Goal: Transaction & Acquisition: Purchase product/service

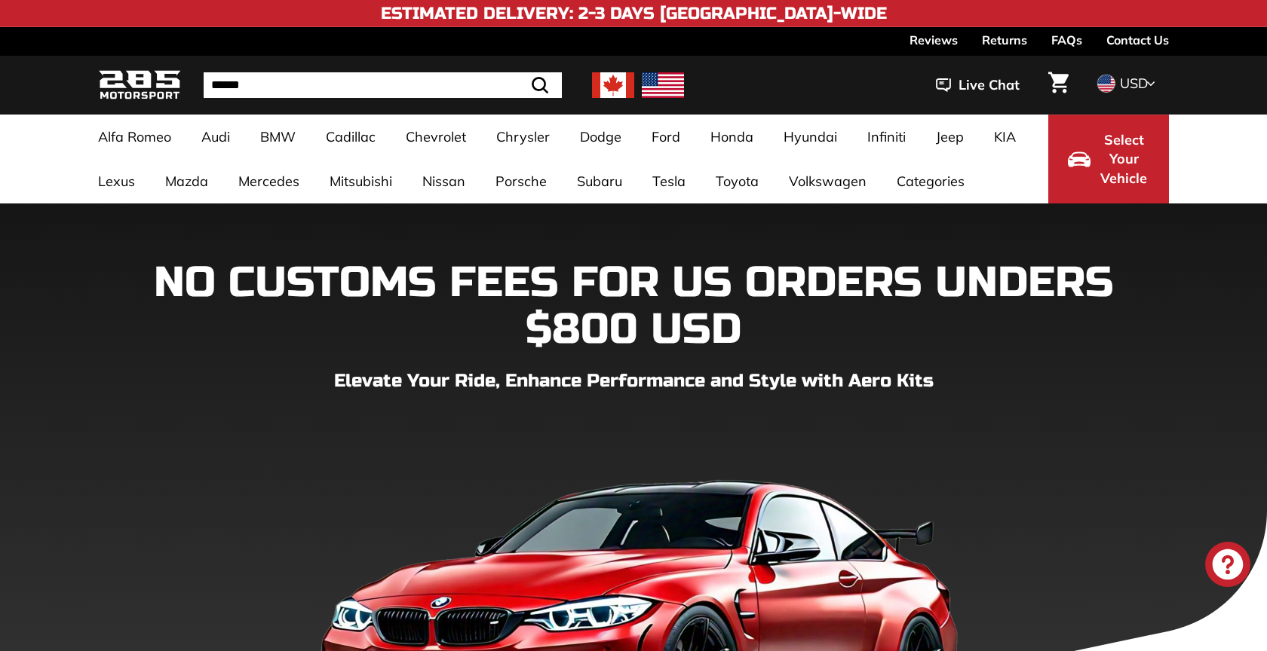
click at [667, 84] on img at bounding box center [663, 85] width 42 height 26
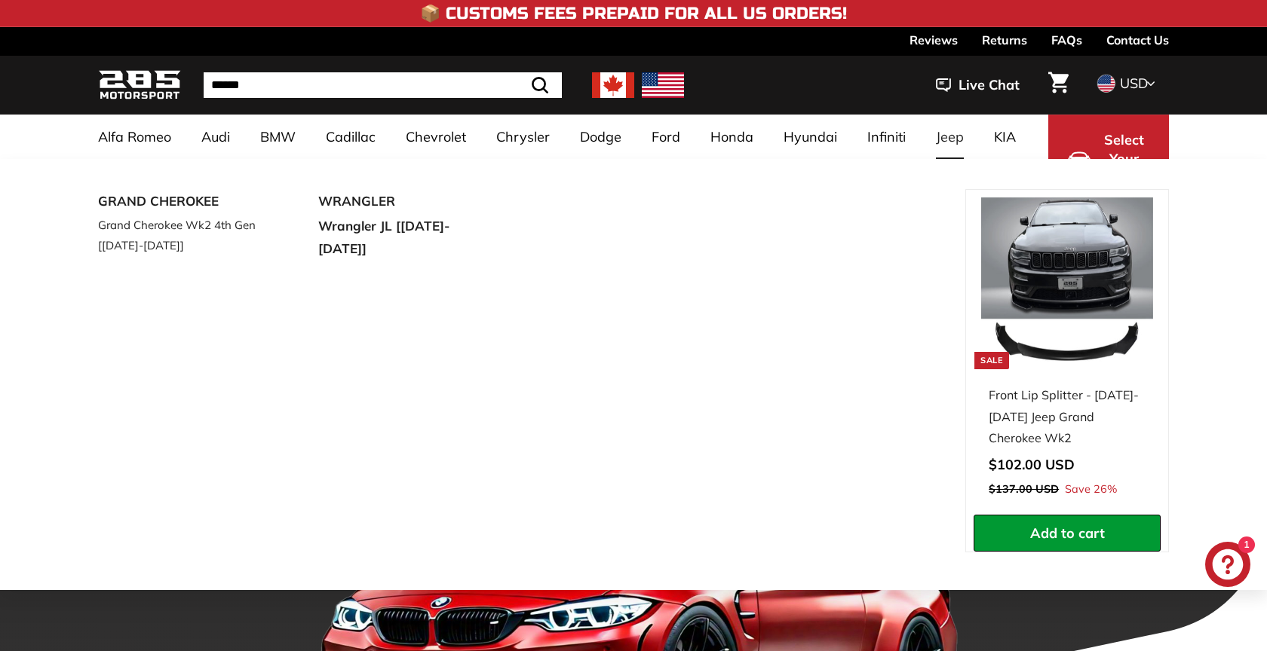
click at [951, 139] on link "Jeep" at bounding box center [950, 137] width 58 height 44
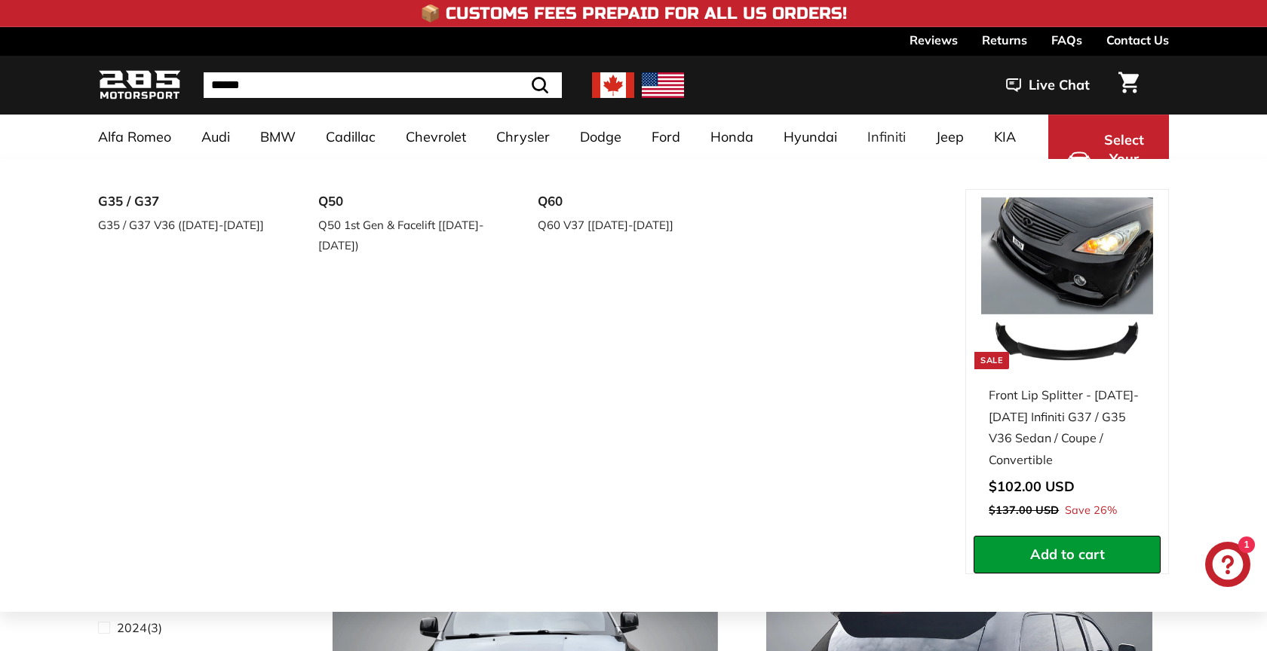
select select "**********"
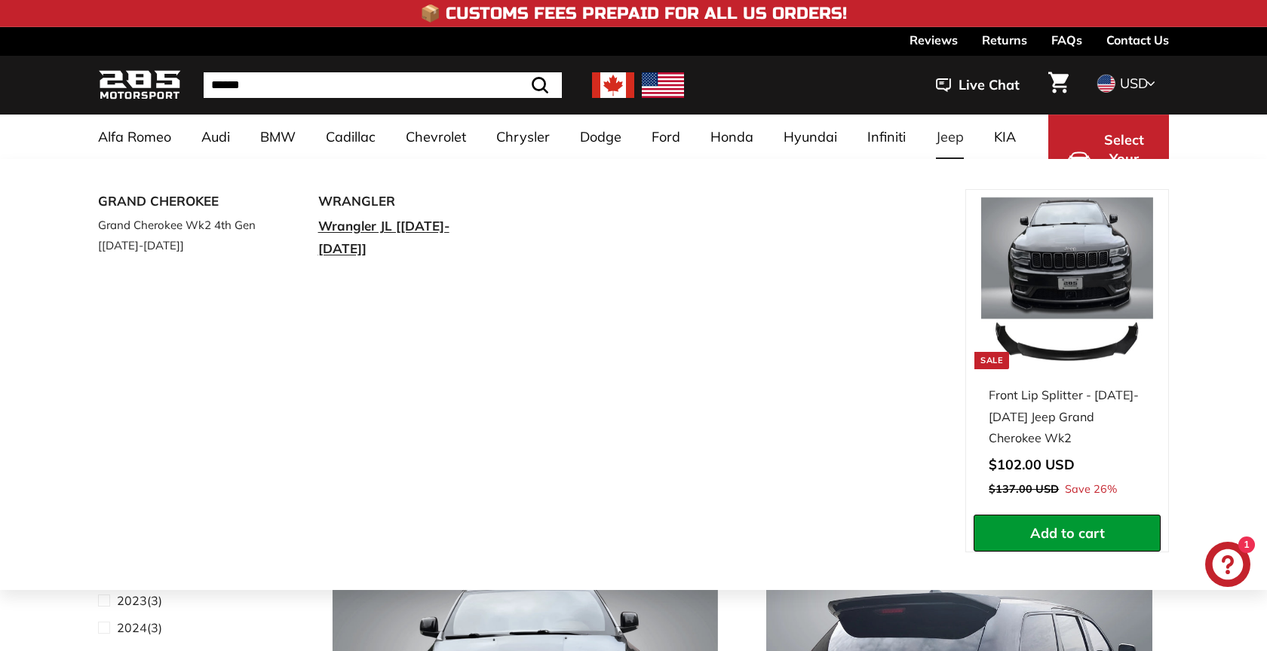
click at [382, 218] on link "Wrangler JL [[DATE]-[DATE]]" at bounding box center [407, 238] width 178 height 48
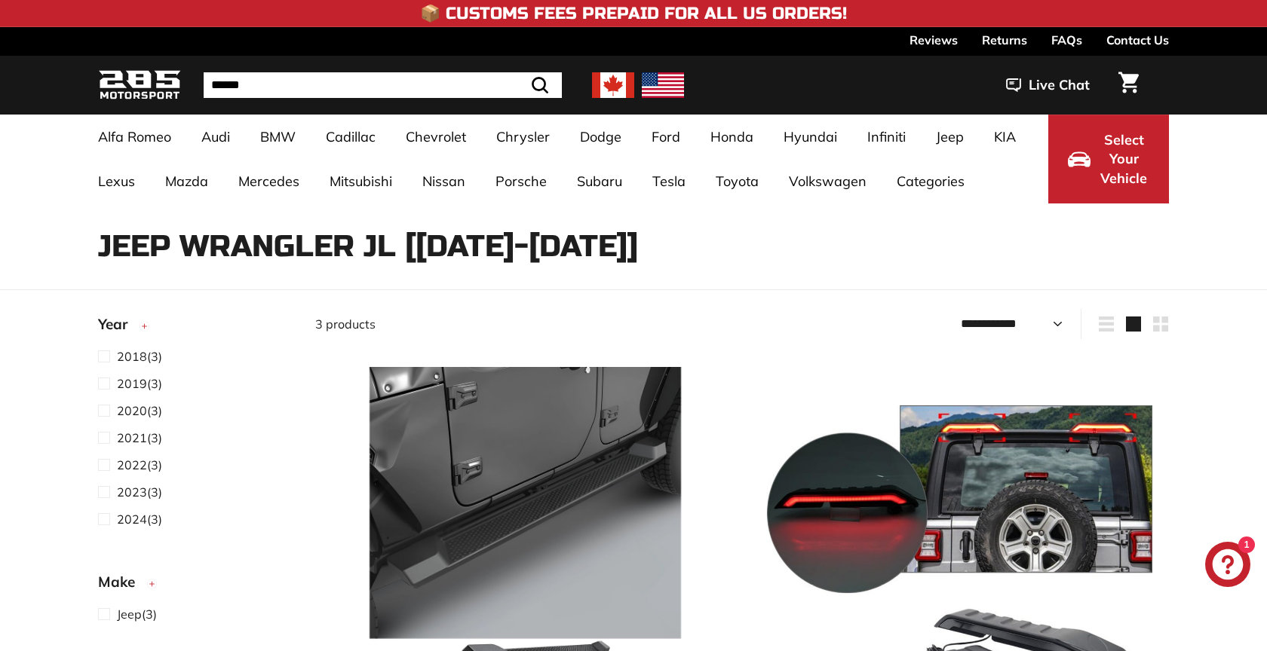
select select "**********"
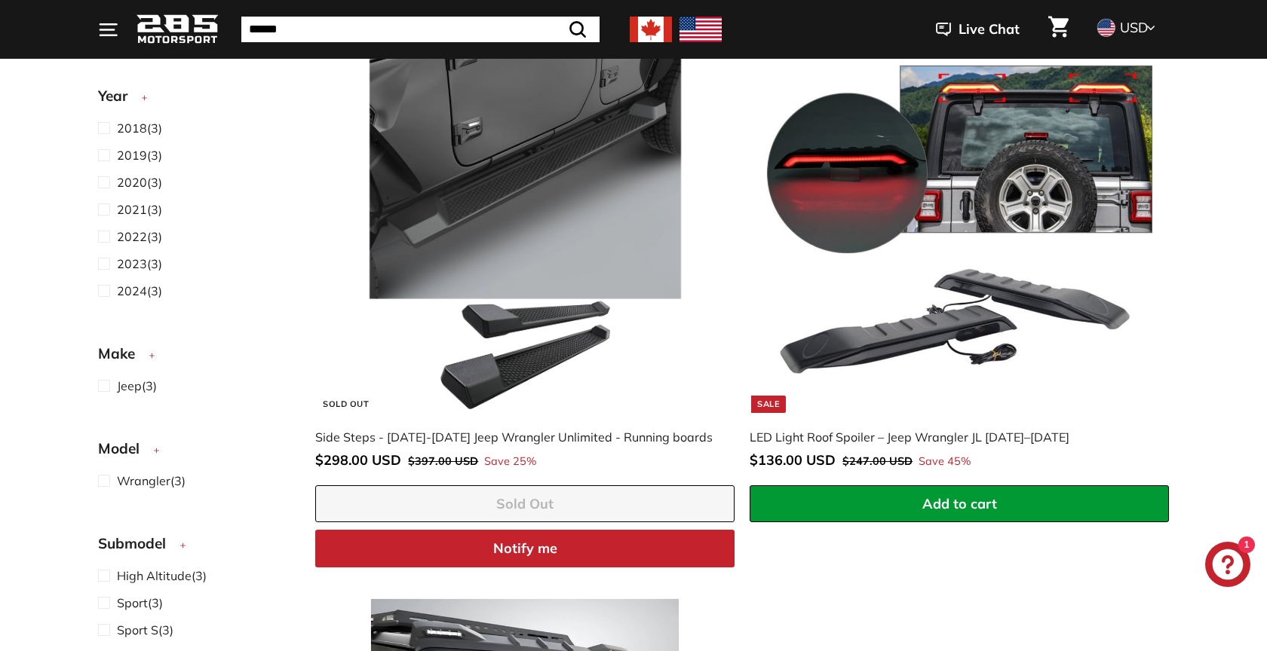
scroll to position [338, 0]
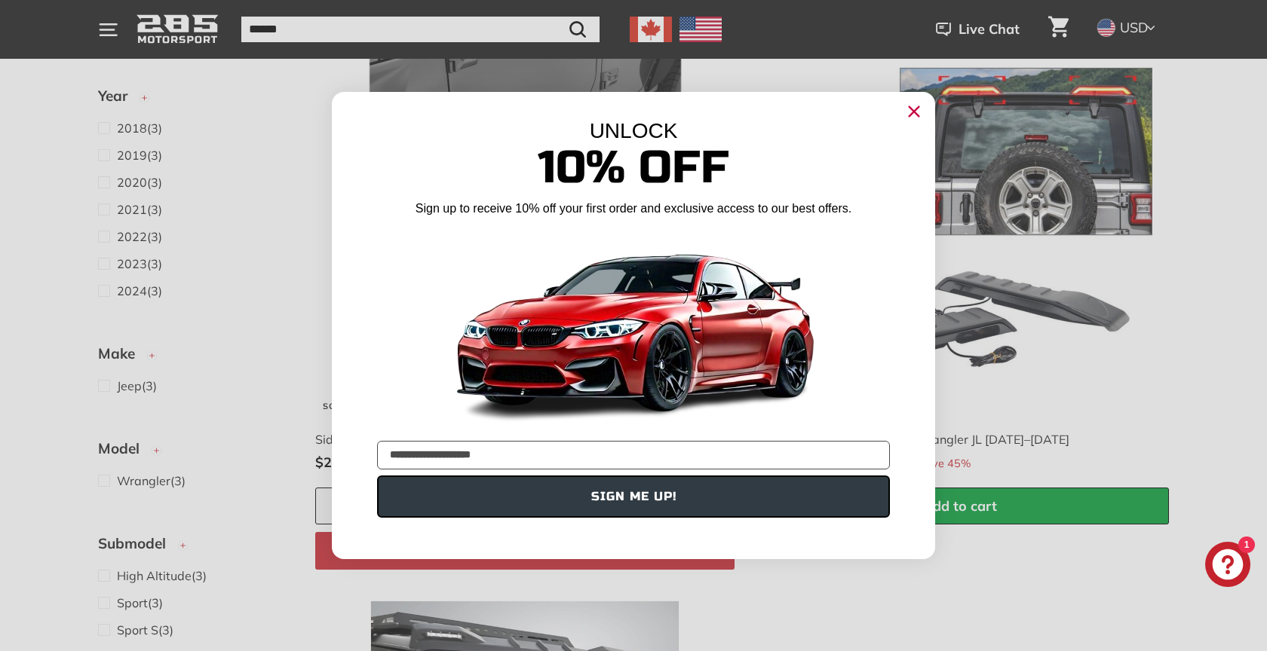
type input "**********"
click at [691, 498] on button "SIGN ME UP!" at bounding box center [633, 497] width 513 height 42
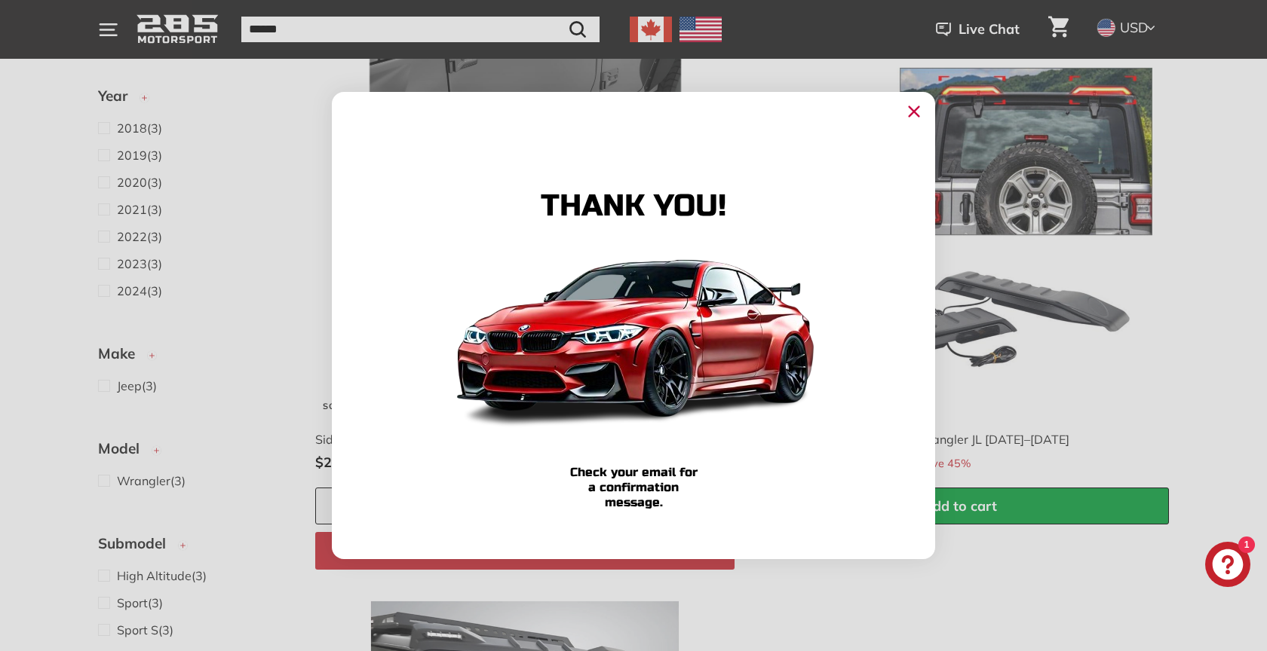
click at [916, 107] on circle "Close dialog" at bounding box center [914, 111] width 23 height 23
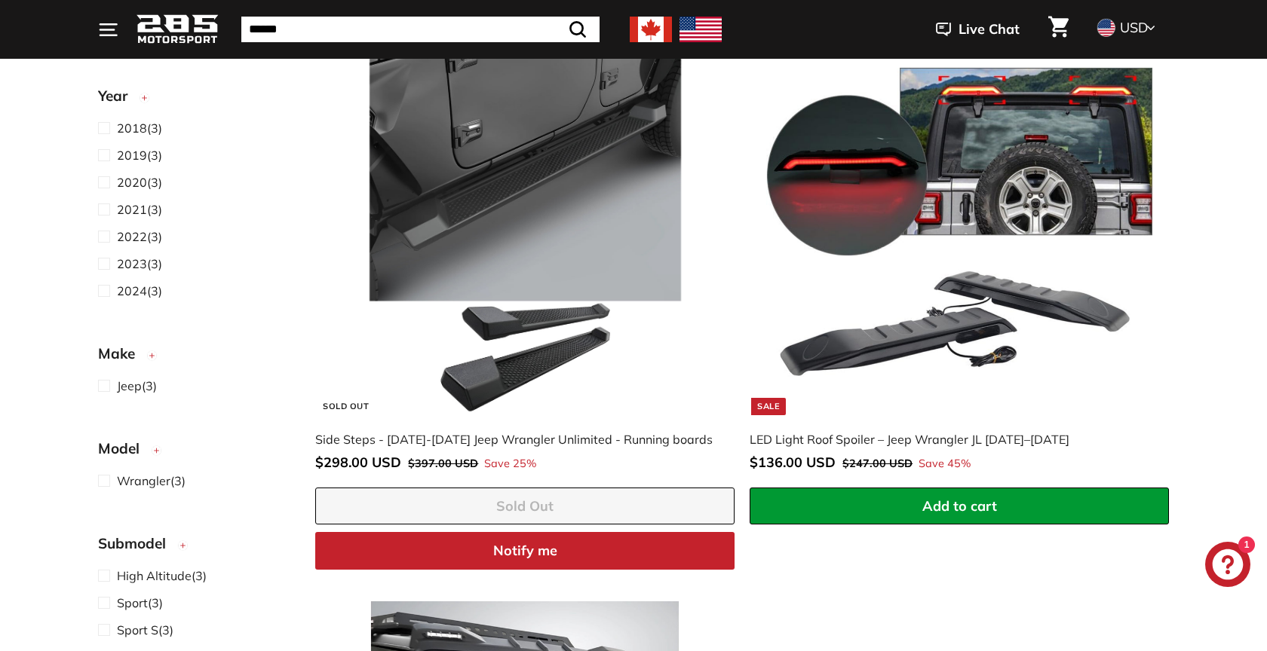
click at [884, 503] on button "Add to cart" at bounding box center [958, 507] width 419 height 38
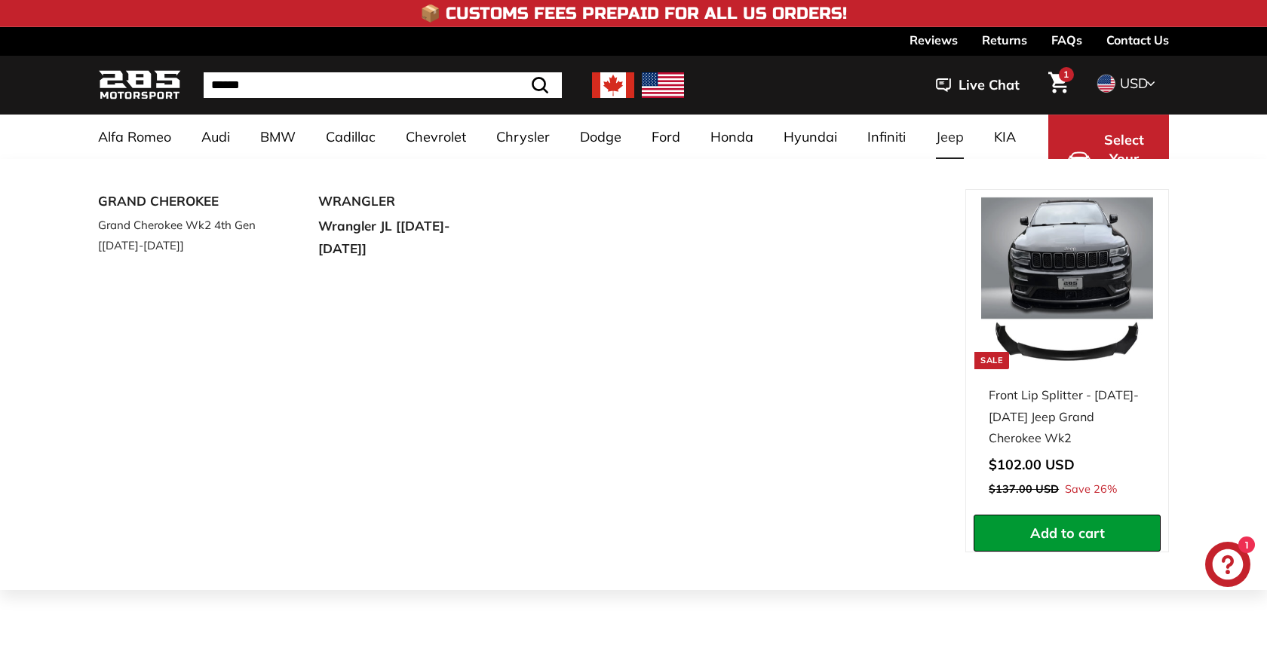
click at [949, 137] on link "Jeep" at bounding box center [950, 137] width 58 height 44
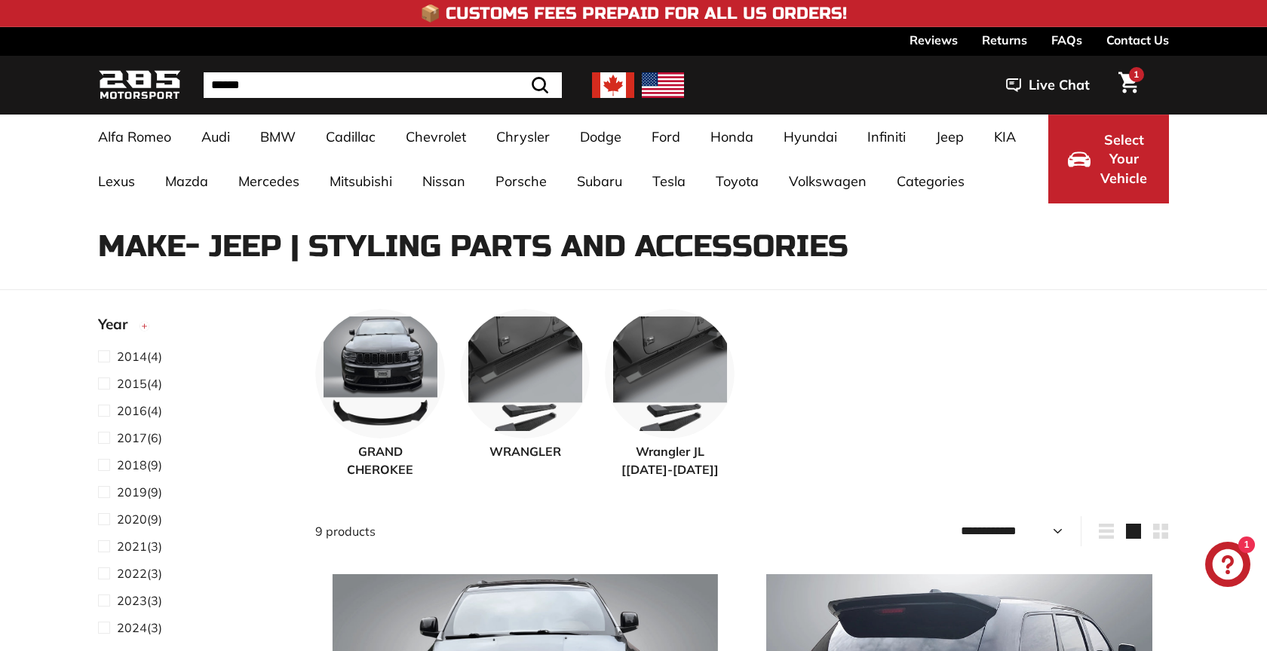
select select "**********"
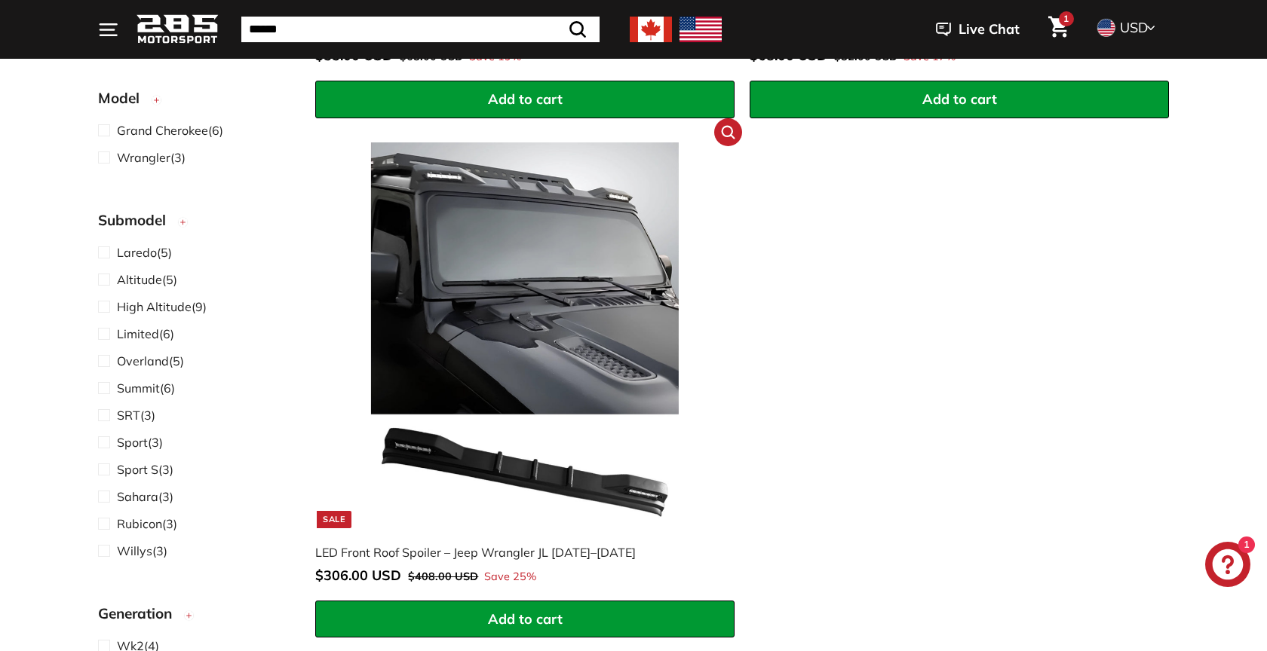
scroll to position [2564, 0]
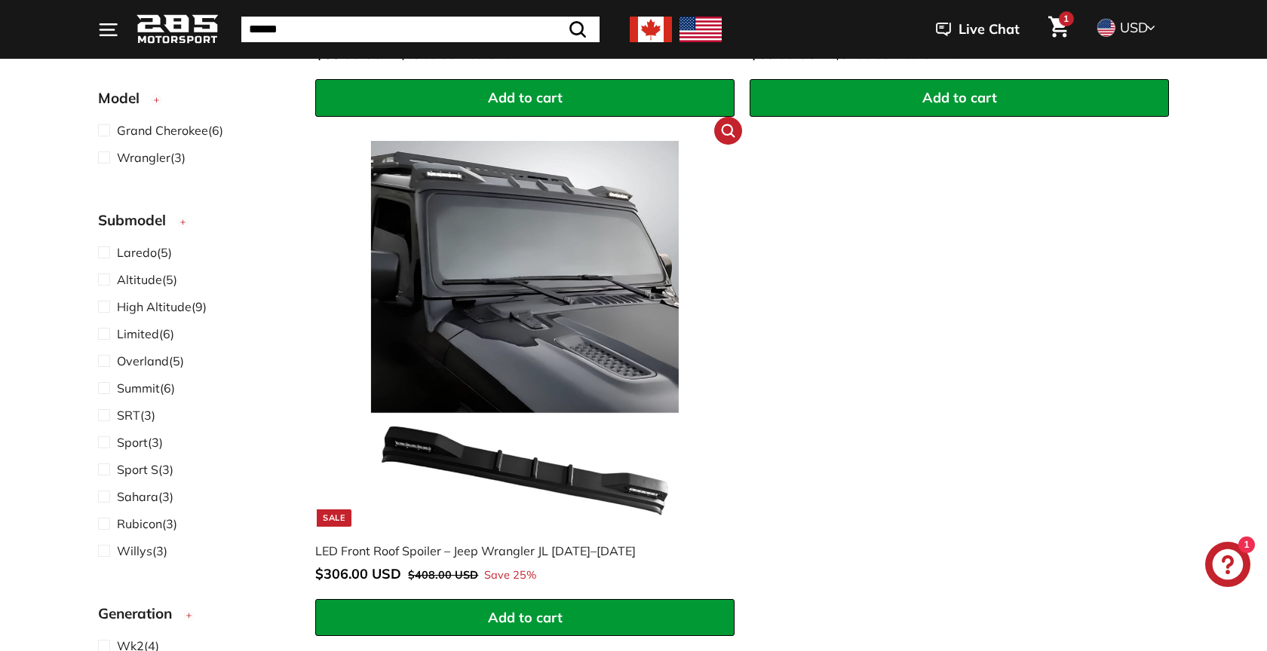
click at [523, 617] on span "Add to cart" at bounding box center [525, 617] width 75 height 17
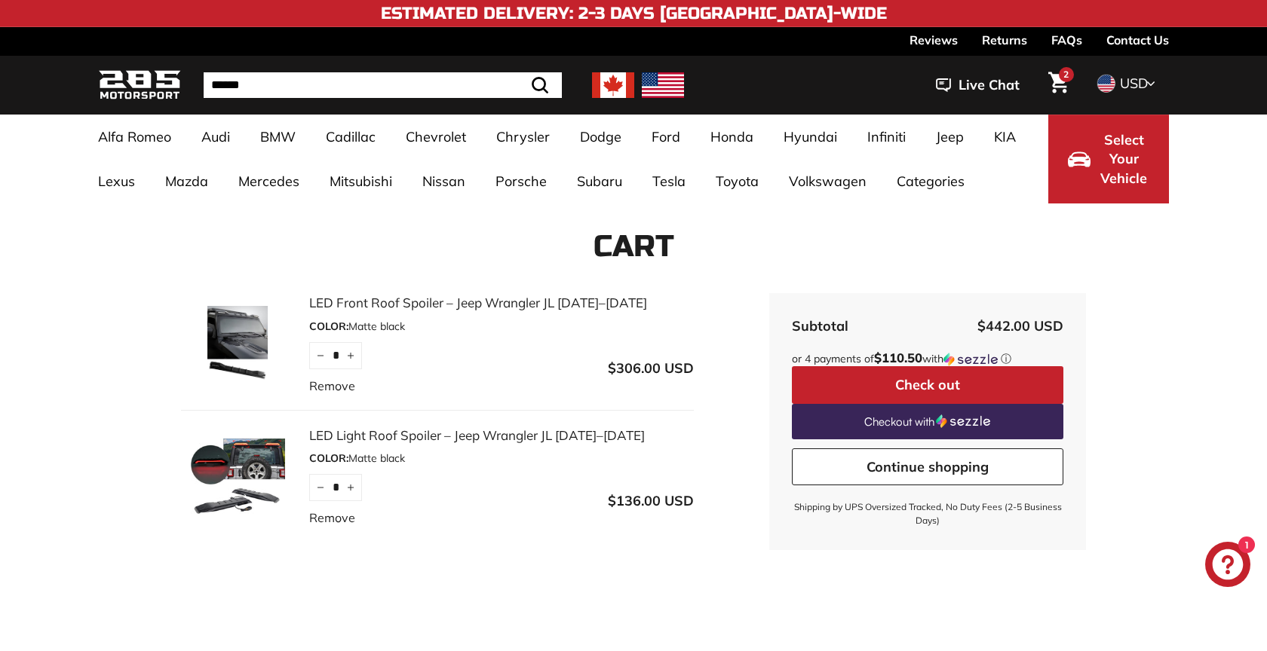
scroll to position [1, 0]
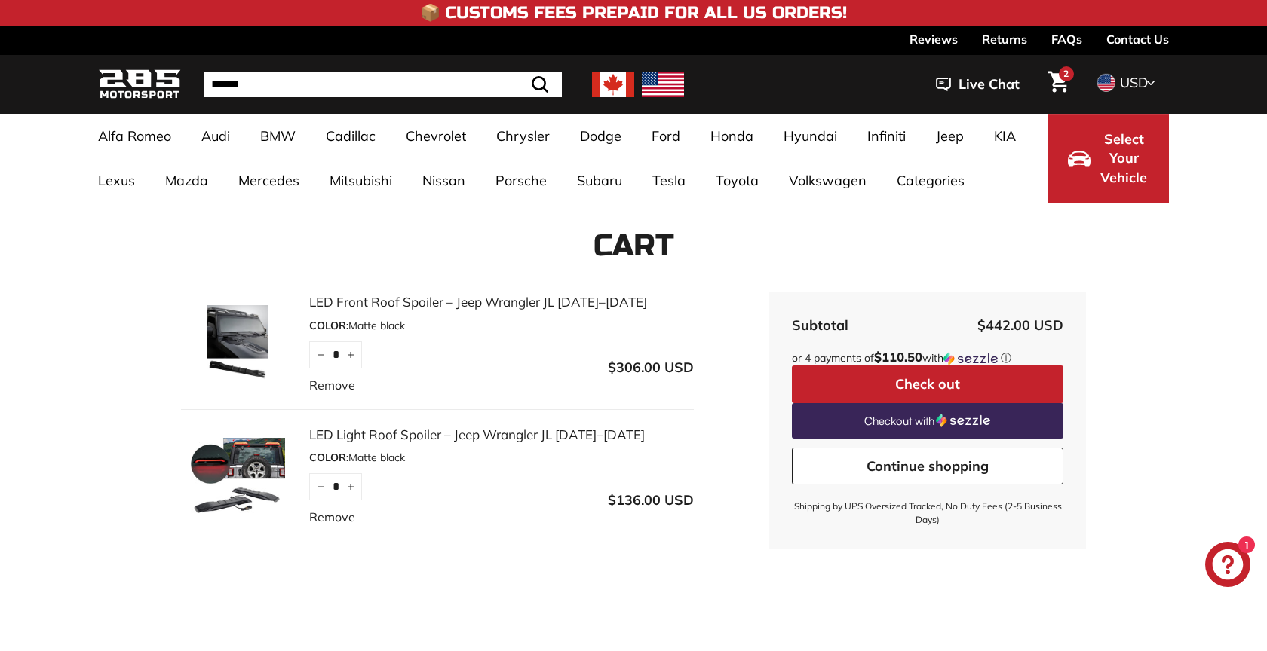
click at [954, 389] on button "Check out" at bounding box center [927, 385] width 271 height 38
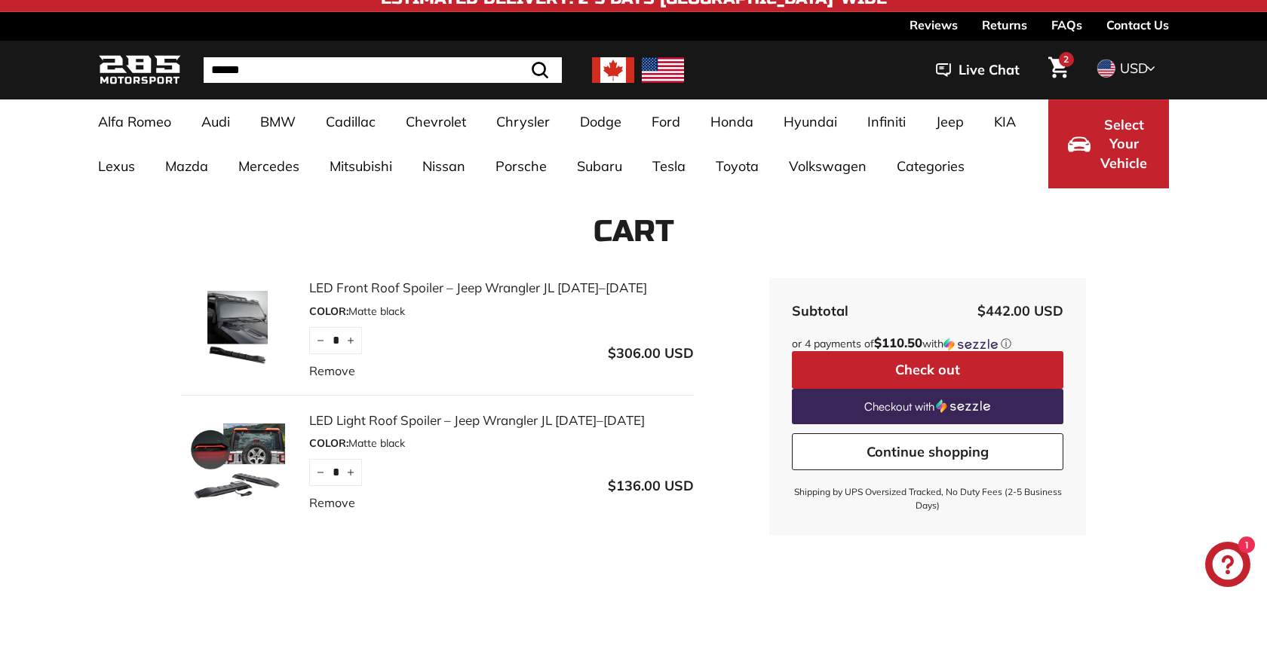
scroll to position [16, 0]
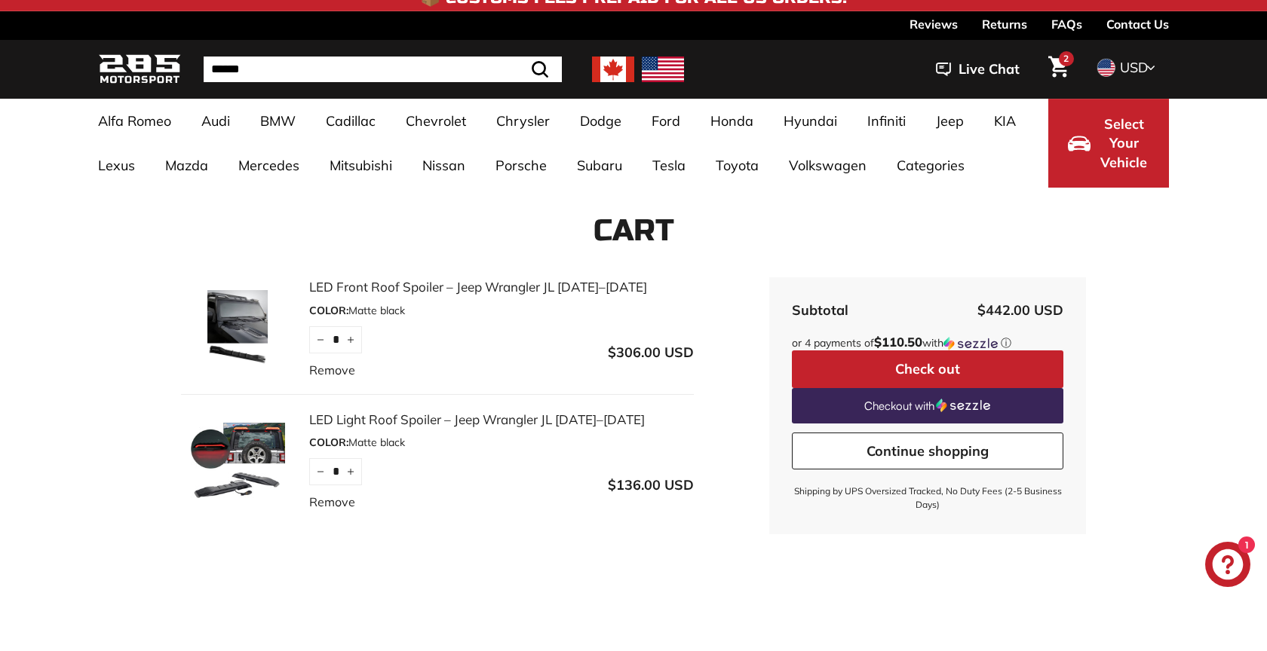
click at [482, 424] on link "LED Light Roof Spoiler – Jeep Wrangler JL [DATE]–[DATE]" at bounding box center [501, 420] width 385 height 20
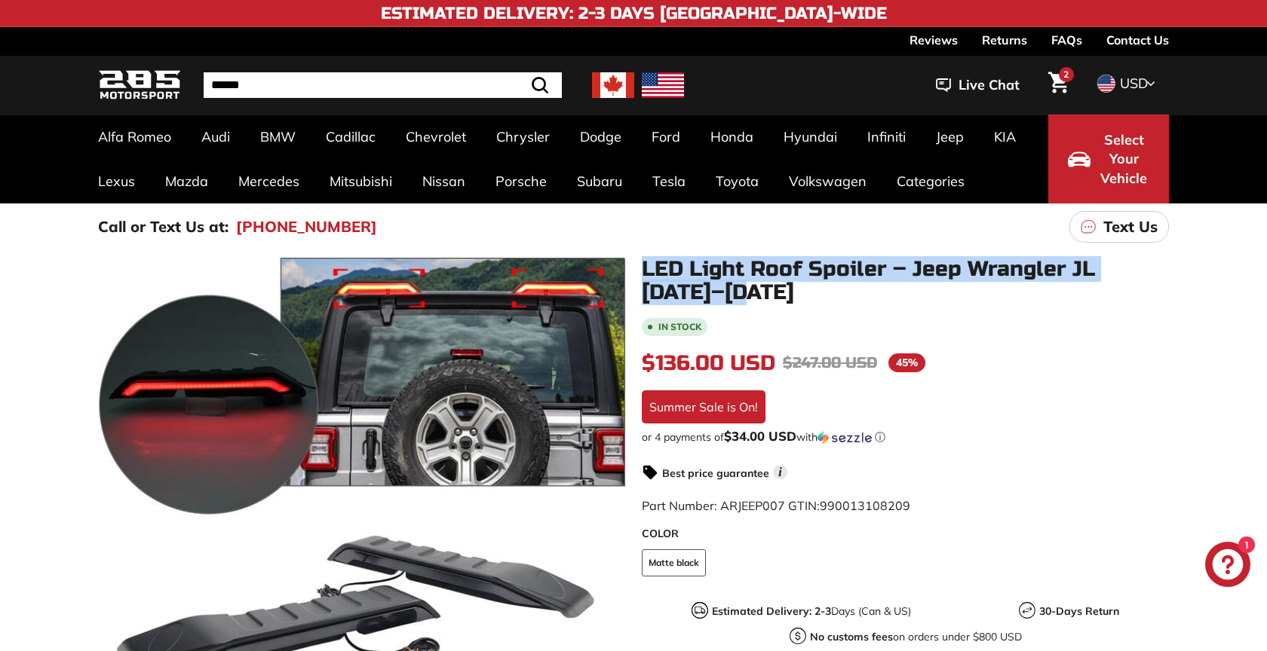
drag, startPoint x: 712, startPoint y: 294, endPoint x: 639, endPoint y: 270, distance: 77.0
click at [639, 270] on div "LED Light Roof Spoiler – Jeep Wrangler JL [DATE]–[DATE] In stock $136.00 USD $1…" at bounding box center [897, 566] width 544 height 616
copy h1 "LED Light Roof Spoiler – Jeep Wrangler JL [DATE]–[DATE]"
